Goal: Transaction & Acquisition: Purchase product/service

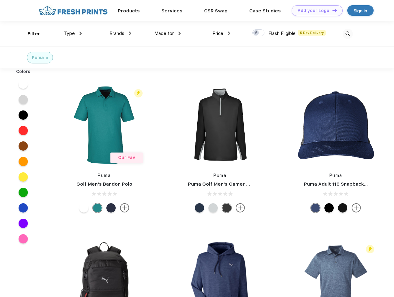
click at [314, 11] on link "Add your Logo Design Tool" at bounding box center [316, 10] width 51 height 11
click at [0, 0] on div "Design Tool" at bounding box center [0, 0] width 0 height 0
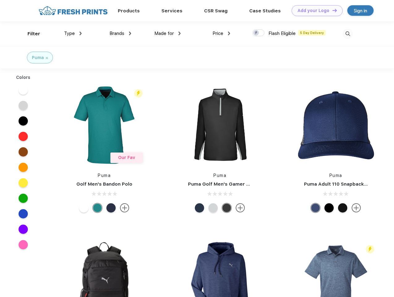
click at [331, 10] on link "Add your Logo Design Tool" at bounding box center [316, 10] width 51 height 11
click at [30, 34] on div "Filter" at bounding box center [33, 33] width 13 height 7
click at [73, 33] on span "Type" at bounding box center [69, 34] width 11 height 6
click at [120, 33] on span "Brands" at bounding box center [116, 34] width 15 height 6
click at [167, 33] on span "Made for" at bounding box center [163, 34] width 19 height 6
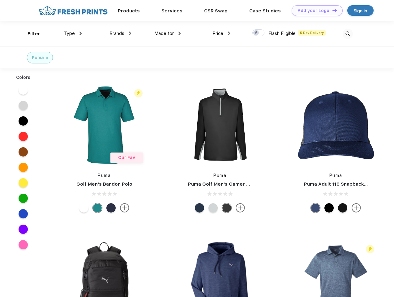
click at [221, 33] on span "Price" at bounding box center [217, 34] width 11 height 6
click at [258, 33] on div at bounding box center [258, 32] width 12 height 7
click at [256, 33] on input "checkbox" at bounding box center [254, 31] width 4 height 4
click at [347, 34] on img at bounding box center [347, 34] width 10 height 10
